Goal: Task Accomplishment & Management: Use online tool/utility

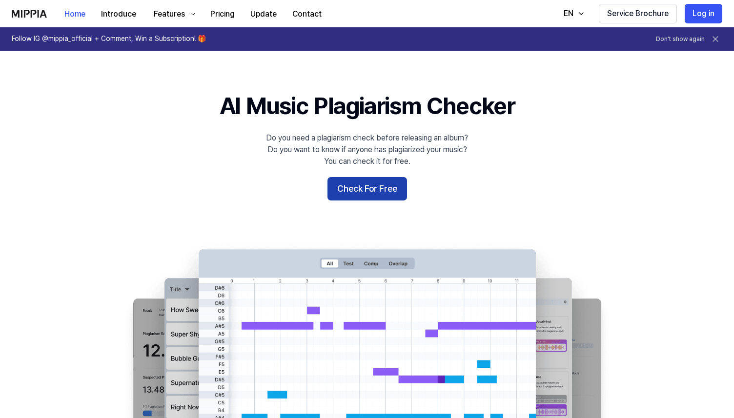
click at [359, 194] on button "Check For Free" at bounding box center [367, 188] width 80 height 23
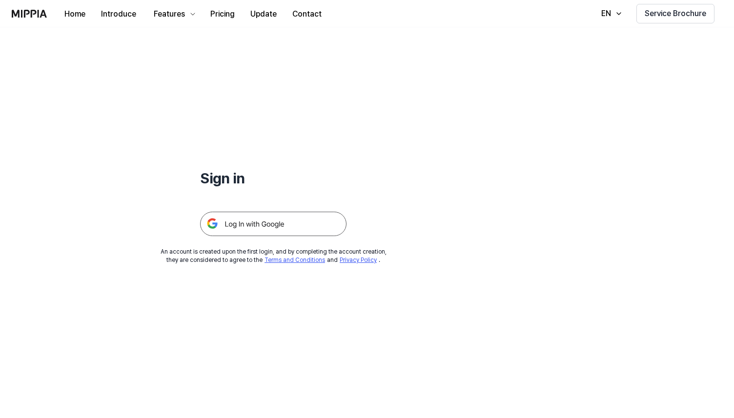
click at [302, 227] on img at bounding box center [273, 224] width 146 height 24
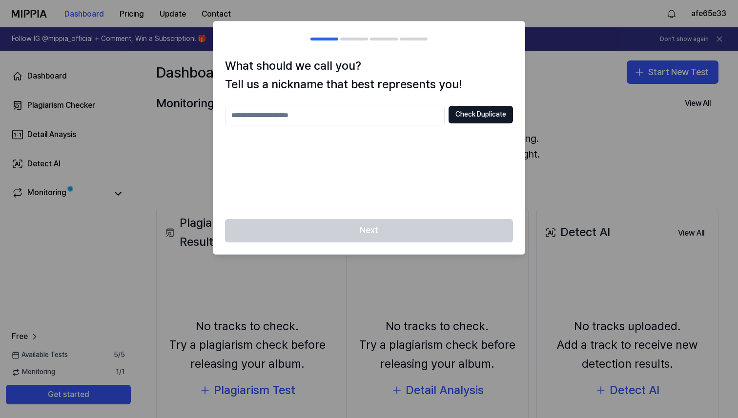
click at [386, 116] on input "text" at bounding box center [335, 116] width 220 height 20
type input "*********"
click at [469, 120] on button "Check Duplicate" at bounding box center [480, 115] width 64 height 18
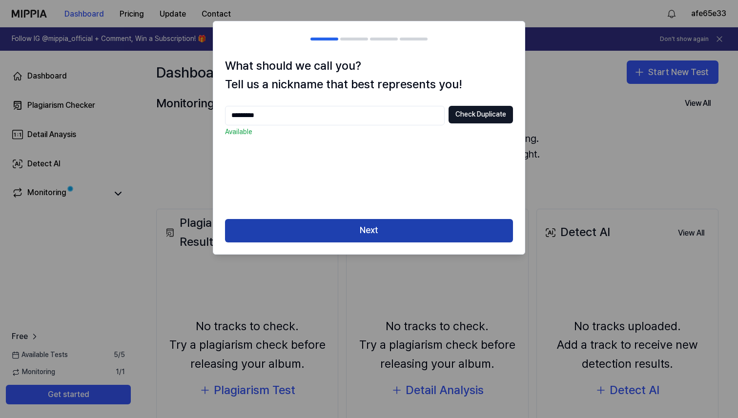
click at [373, 222] on button "Next" at bounding box center [369, 230] width 288 height 23
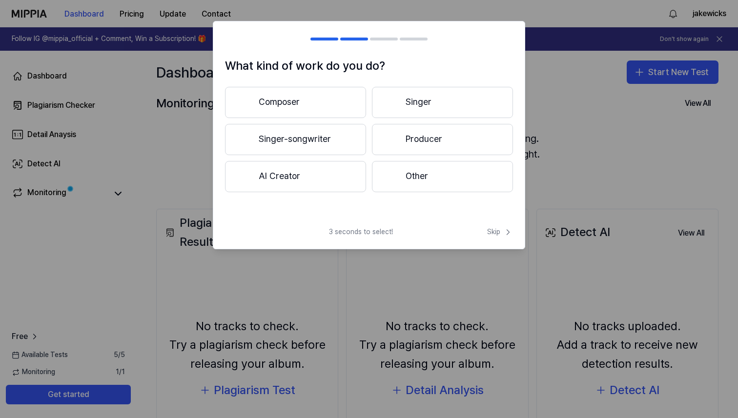
click at [358, 149] on button "Singer-songwriter" at bounding box center [295, 139] width 141 height 31
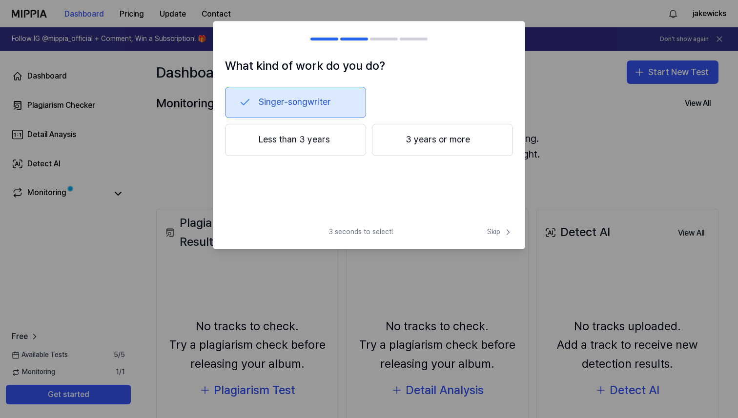
click at [348, 151] on button "Less than 3 years" at bounding box center [295, 140] width 141 height 32
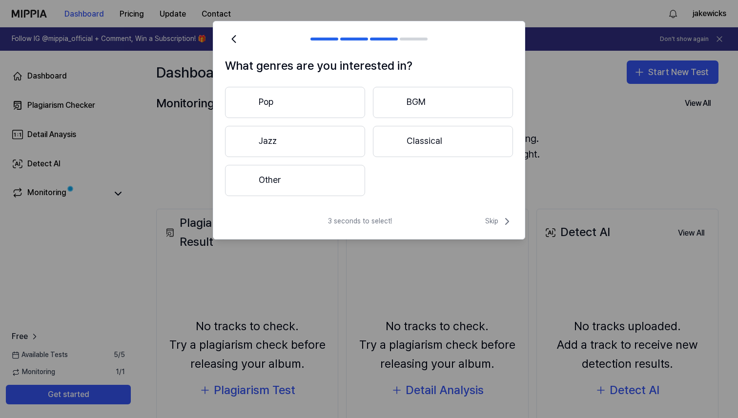
click at [353, 186] on button "Other" at bounding box center [295, 180] width 140 height 31
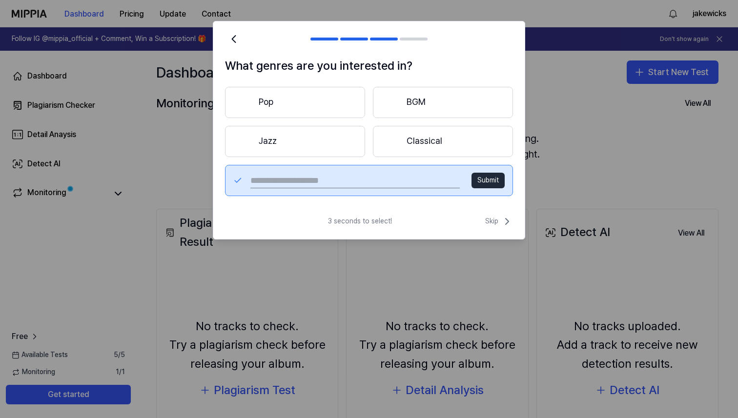
click at [506, 230] on div "3 seconds to select! Skip" at bounding box center [368, 227] width 311 height 23
click at [493, 216] on span "Skip" at bounding box center [499, 222] width 28 height 12
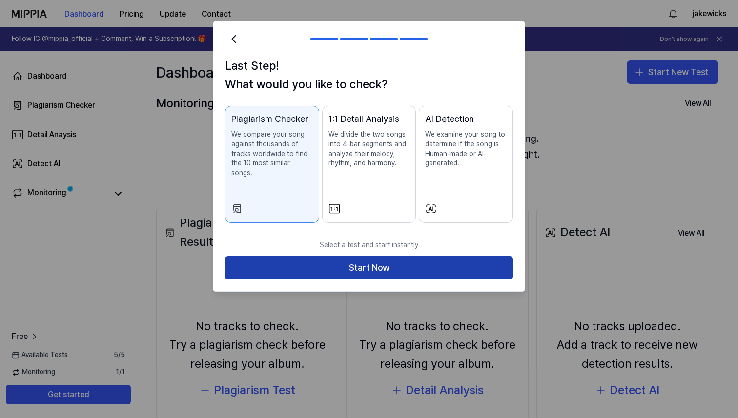
click at [401, 256] on button "Start Now" at bounding box center [369, 267] width 288 height 23
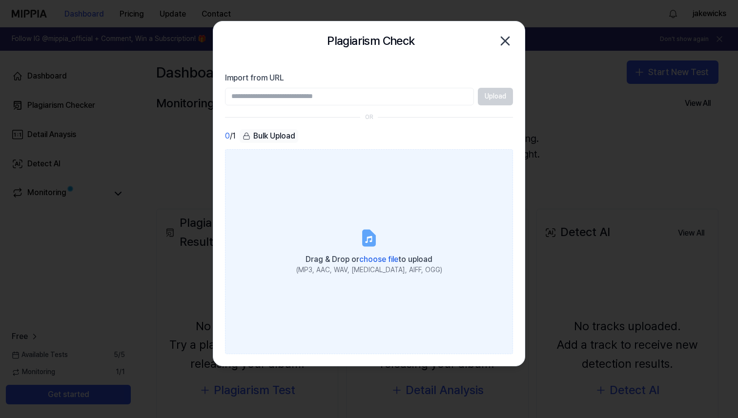
click at [377, 246] on icon at bounding box center [369, 238] width 20 height 20
click at [0, 0] on input "Drag & Drop or choose file to upload (MP3, AAC, WAV, [MEDICAL_DATA], AIFF, OGG)" at bounding box center [0, 0] width 0 height 0
click at [368, 241] on icon at bounding box center [369, 237] width 12 height 15
click at [0, 0] on input "Drag & Drop or choose file to upload (MP3, AAC, WAV, [MEDICAL_DATA], AIFF, OGG)" at bounding box center [0, 0] width 0 height 0
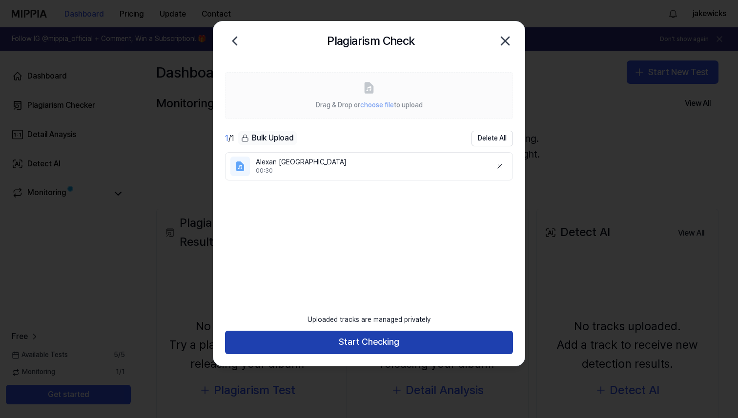
click at [435, 342] on button "Start Checking" at bounding box center [369, 342] width 288 height 23
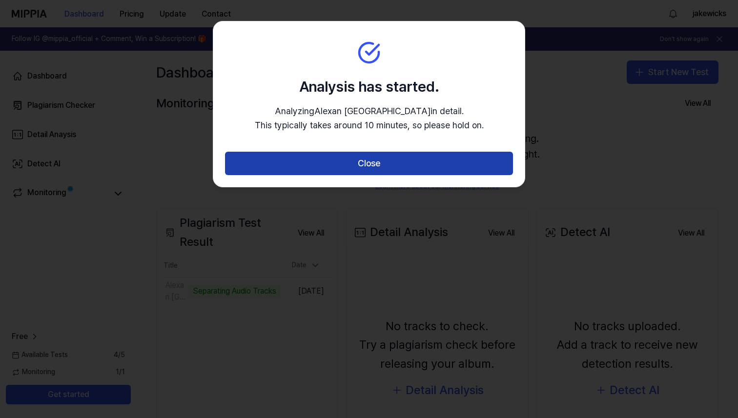
click at [458, 161] on button "Close" at bounding box center [369, 163] width 288 height 23
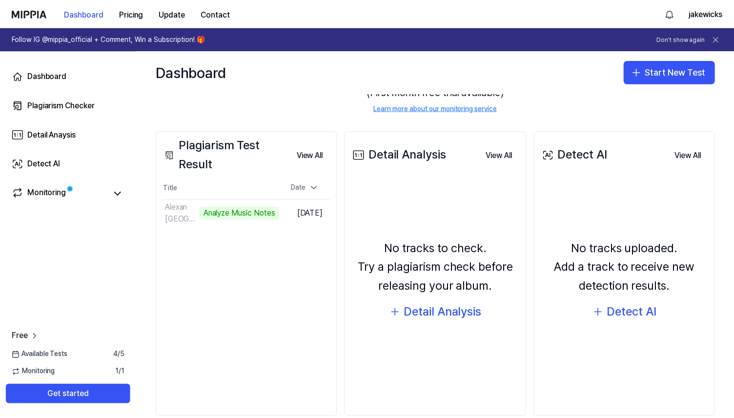
scroll to position [96, 0]
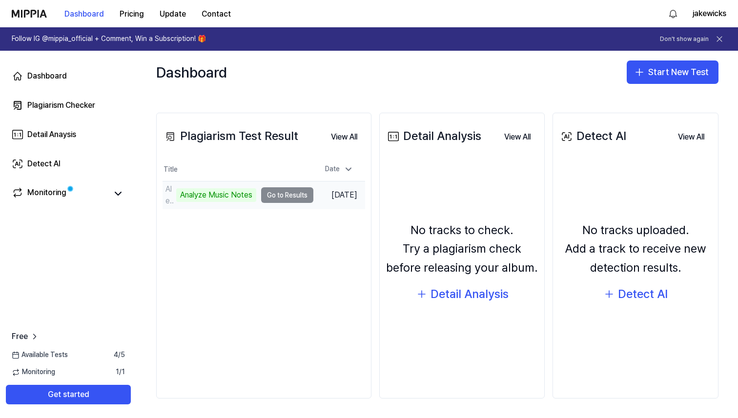
click at [283, 197] on td "Alexan [GEOGRAPHIC_DATA] Analyze Music Notes Go to Results" at bounding box center [237, 194] width 151 height 27
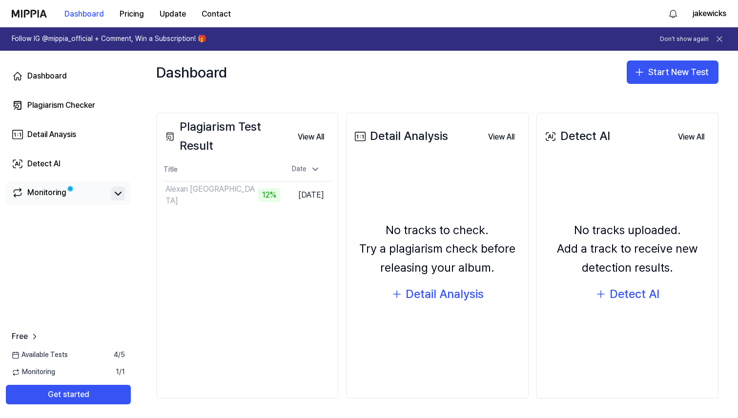
click at [115, 193] on icon at bounding box center [118, 194] width 12 height 12
click at [256, 194] on button "Go to Results" at bounding box center [254, 195] width 52 height 16
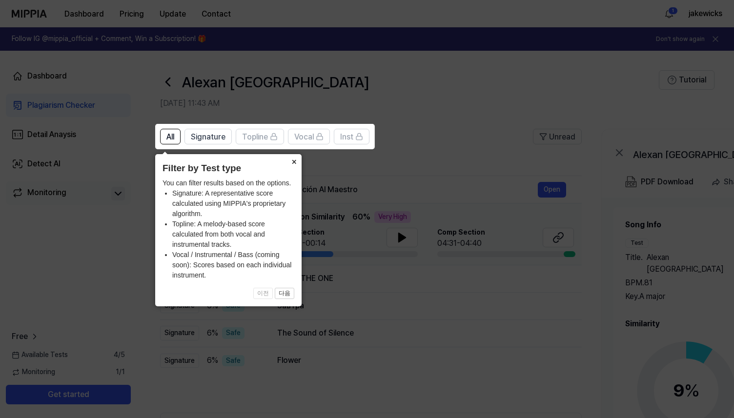
click at [292, 160] on button "×" at bounding box center [294, 161] width 16 height 14
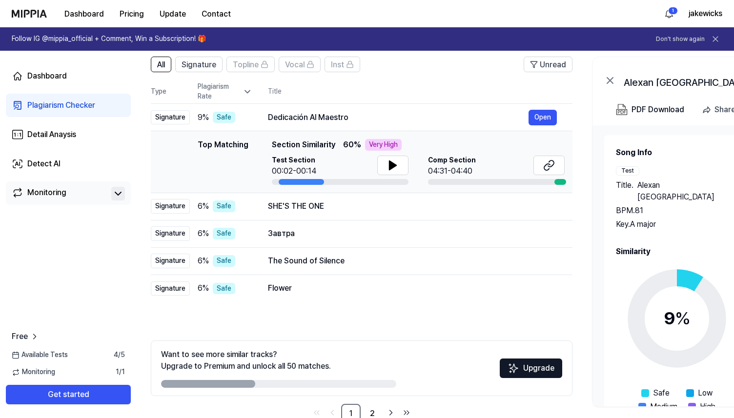
scroll to position [61, 0]
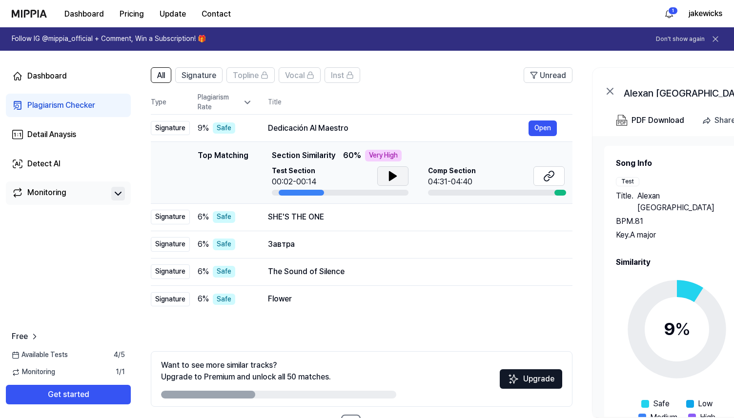
click at [392, 178] on icon at bounding box center [392, 176] width 7 height 9
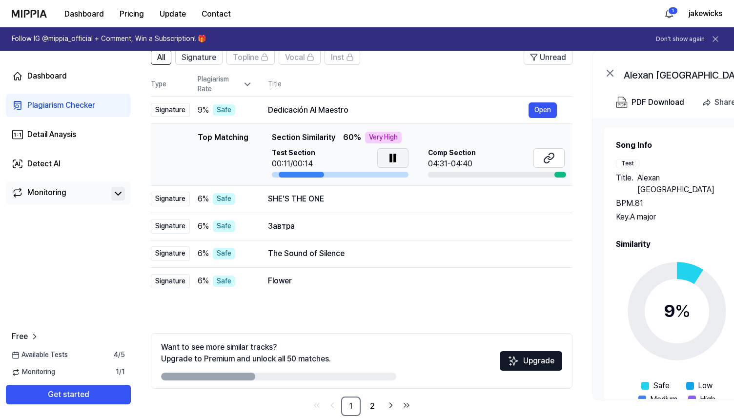
scroll to position [85, 0]
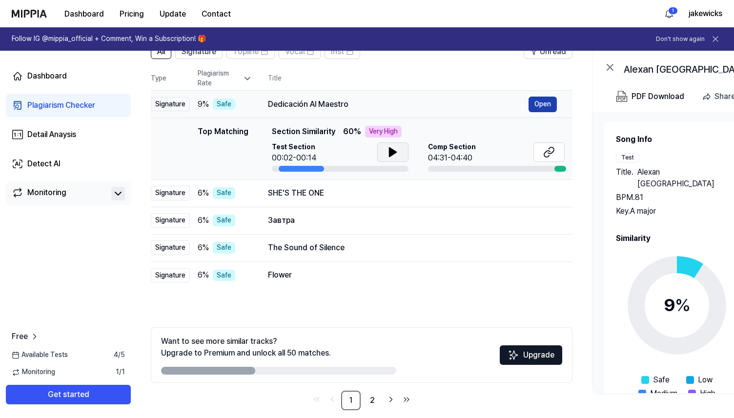
click at [537, 102] on button "Open" at bounding box center [542, 105] width 28 height 16
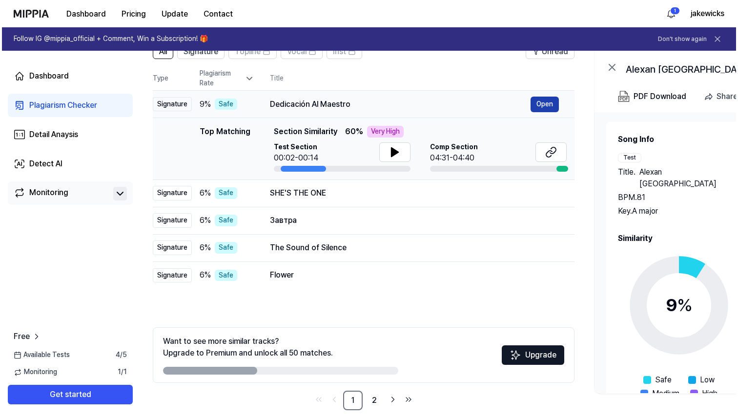
scroll to position [0, 0]
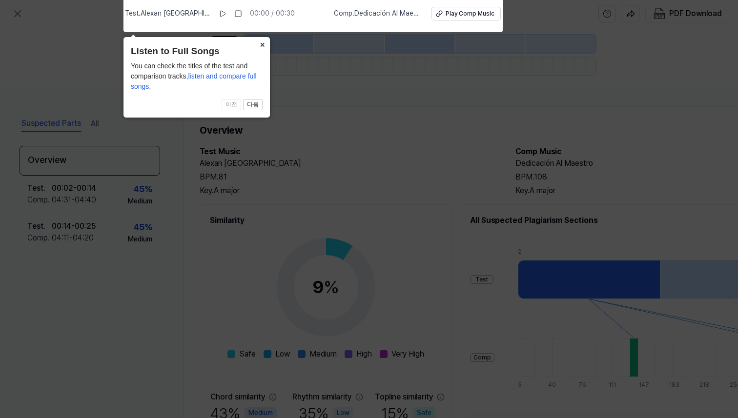
click at [263, 44] on button "×" at bounding box center [262, 44] width 16 height 14
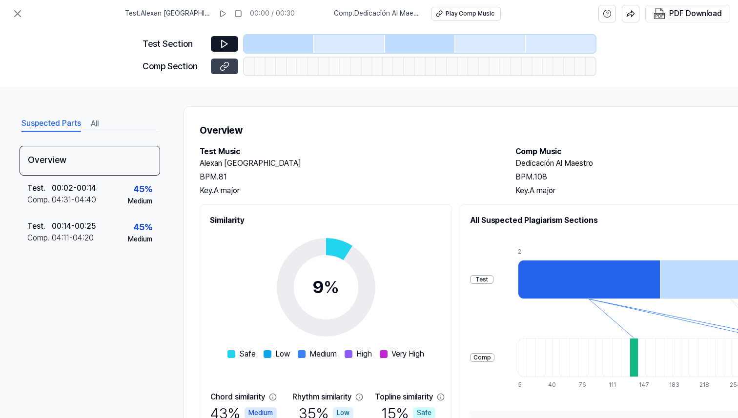
click at [223, 67] on icon at bounding box center [225, 66] width 10 height 10
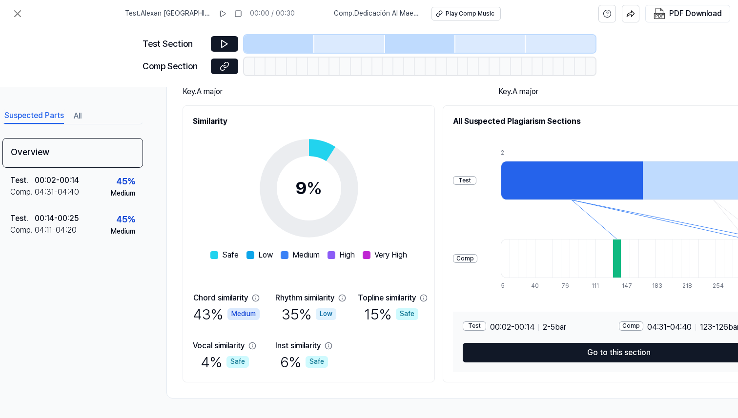
scroll to position [103, 15]
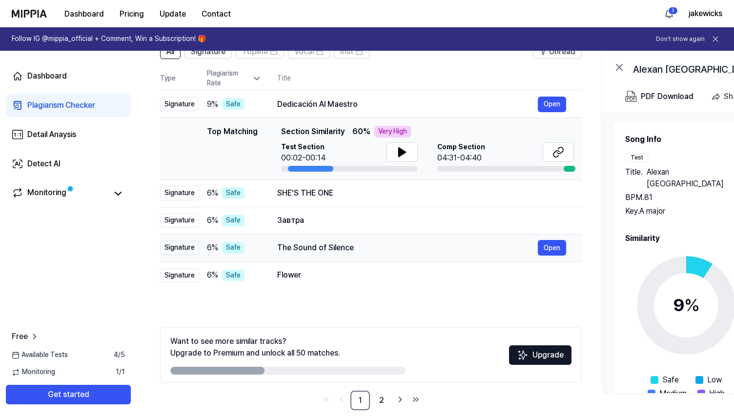
scroll to position [0, 0]
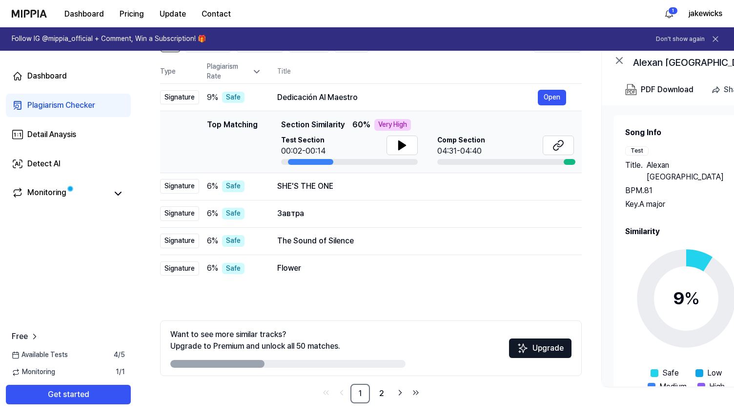
scroll to position [97, 0]
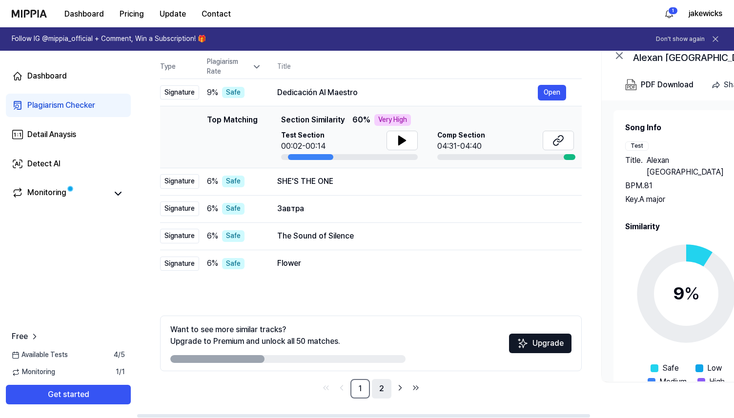
click at [385, 393] on link "2" at bounding box center [382, 389] width 20 height 20
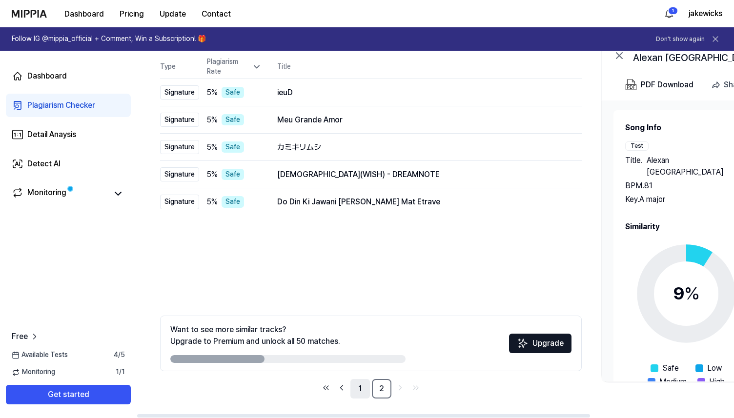
click at [359, 388] on link "1" at bounding box center [360, 389] width 20 height 20
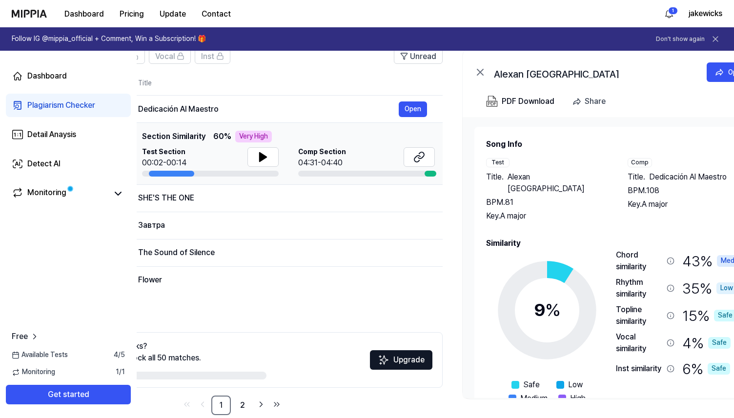
scroll to position [30, 0]
